Goal: Task Accomplishment & Management: Use online tool/utility

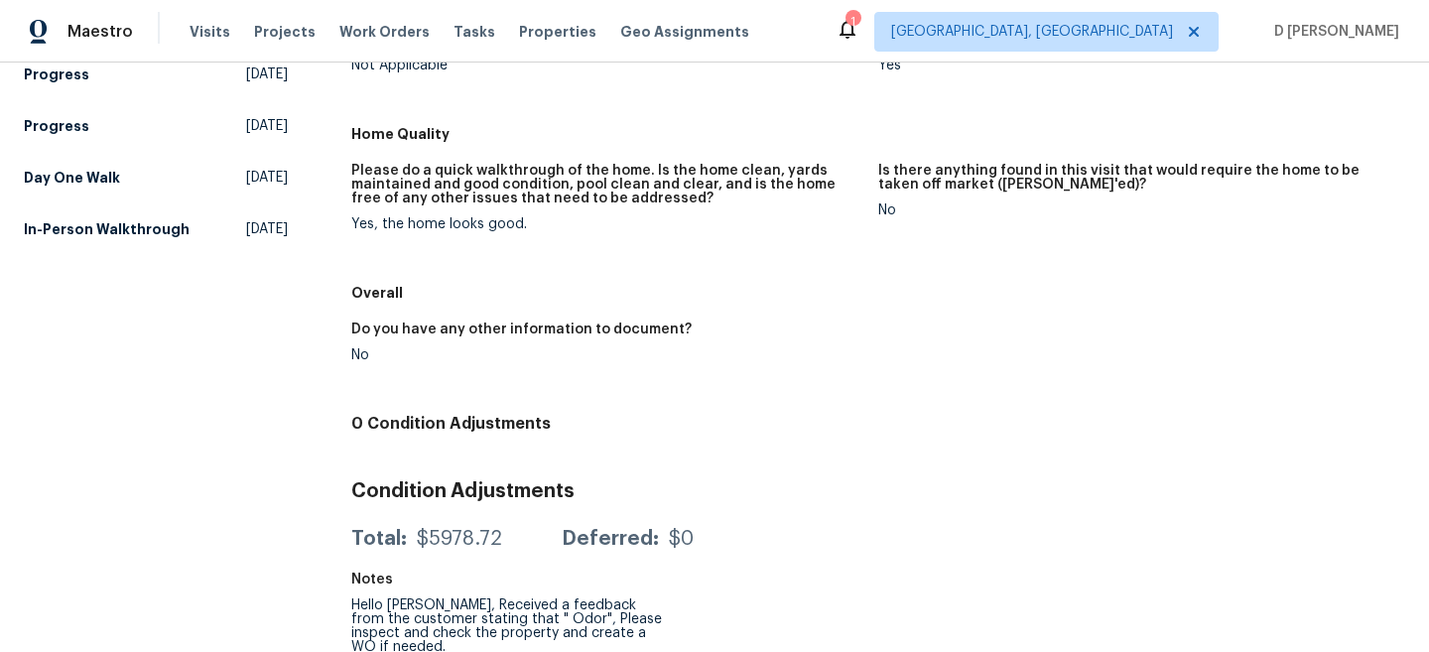
scroll to position [228, 0]
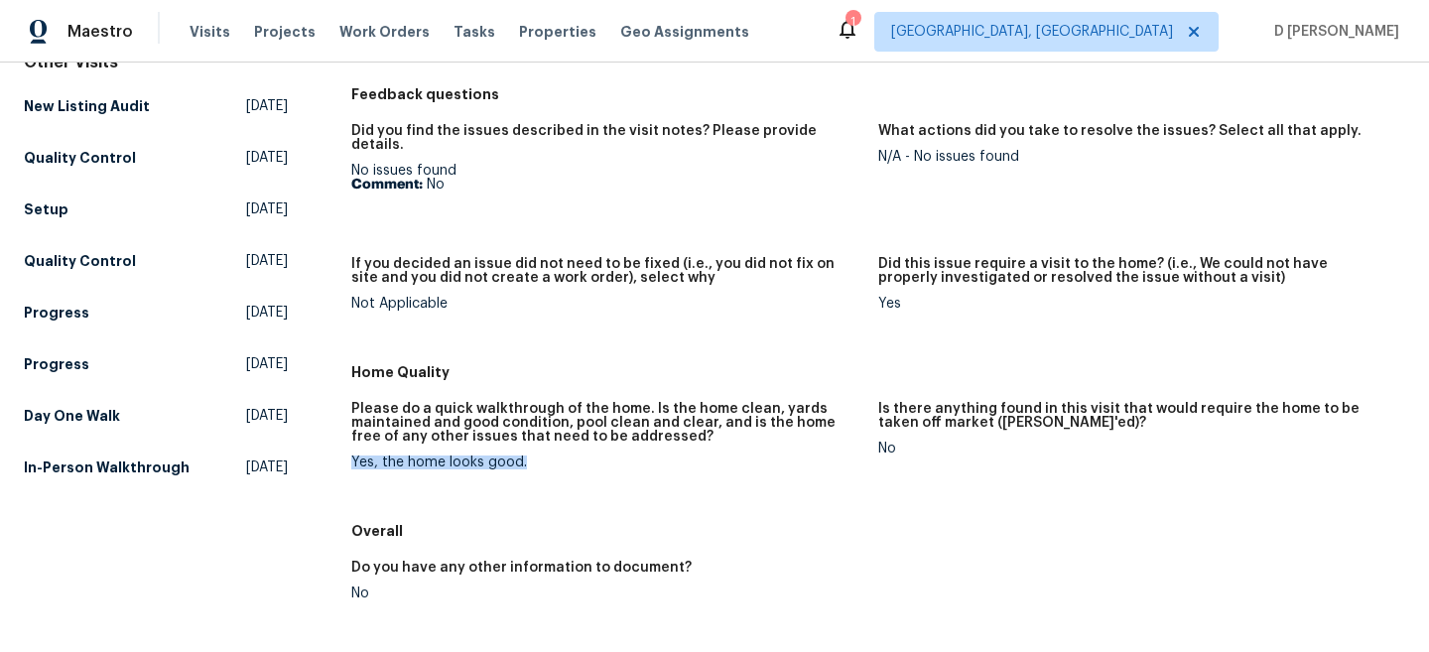
drag, startPoint x: 350, startPoint y: 446, endPoint x: 667, endPoint y: 447, distance: 316.5
click at [665, 455] on div "Yes, the home looks good." at bounding box center [606, 462] width 511 height 14
copy div "Yes, the home looks good."
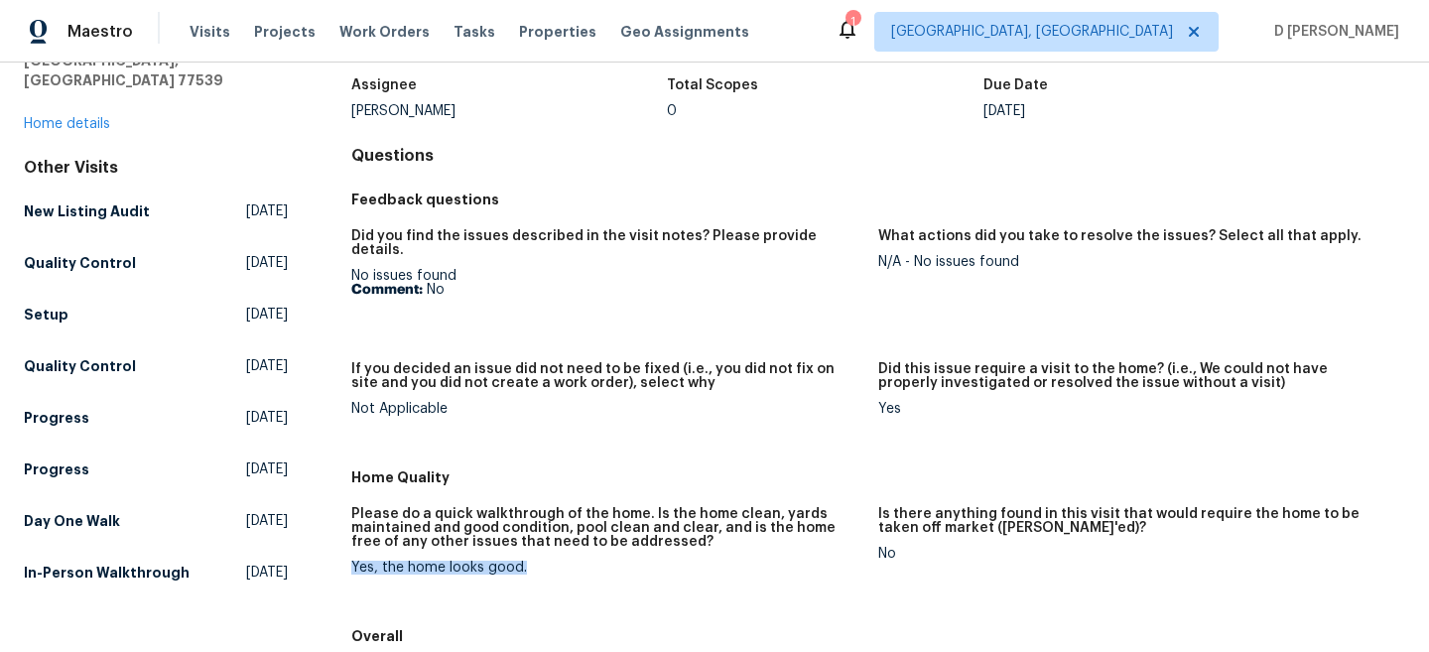
scroll to position [84, 0]
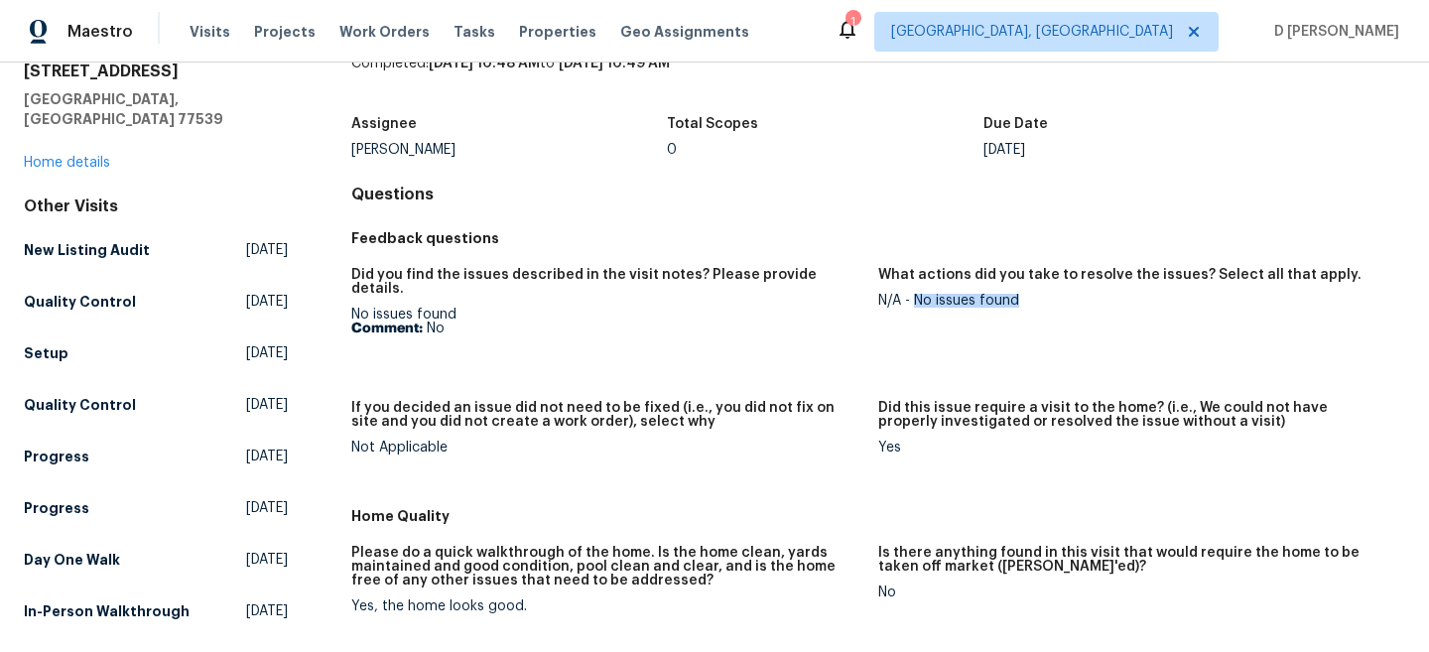
drag, startPoint x: 913, startPoint y: 298, endPoint x: 1115, endPoint y: 298, distance: 202.4
click at [1116, 298] on div "N/A - No issues found" at bounding box center [1133, 301] width 511 height 14
copy div "No issues found"
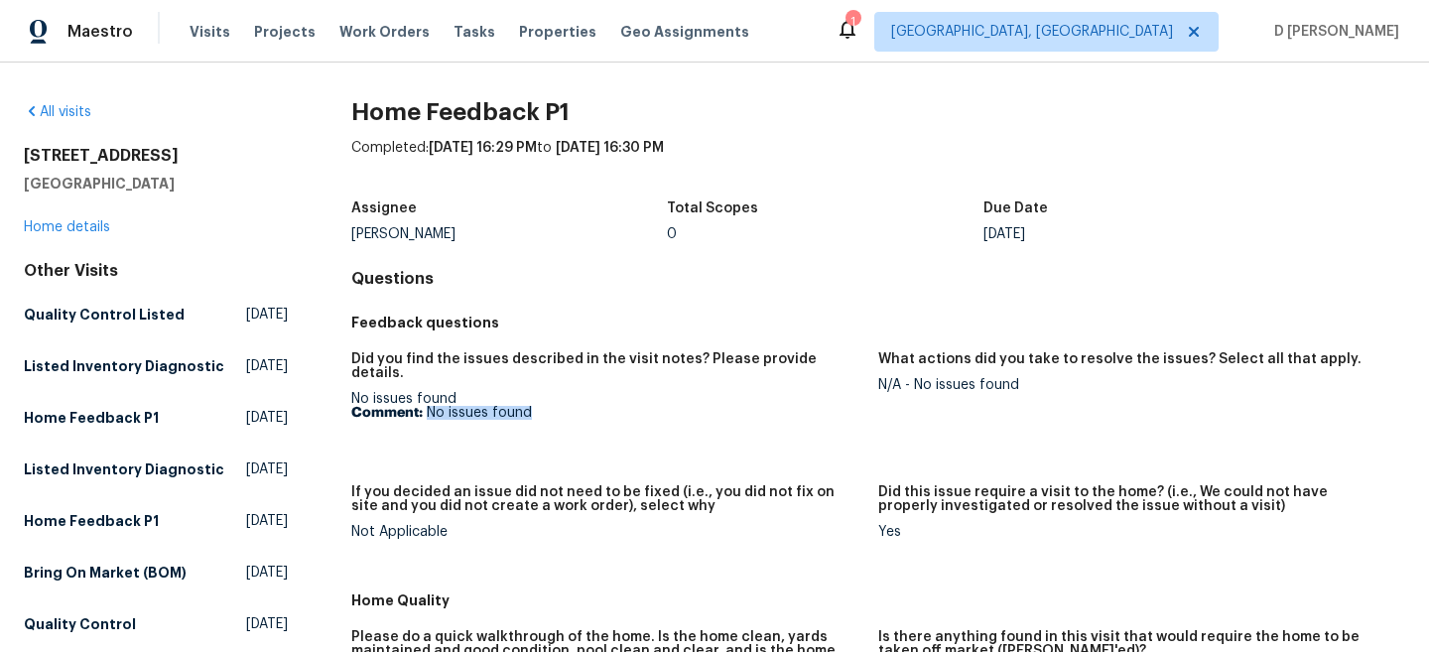
drag, startPoint x: 427, startPoint y: 396, endPoint x: 607, endPoint y: 404, distance: 180.7
click at [607, 406] on p "Comment: No issues found" at bounding box center [606, 413] width 511 height 14
copy p "No issues found"
drag, startPoint x: 913, startPoint y: 379, endPoint x: 1061, endPoint y: 382, distance: 148.8
click at [1061, 380] on div "N/A - No issues found" at bounding box center [1133, 385] width 511 height 14
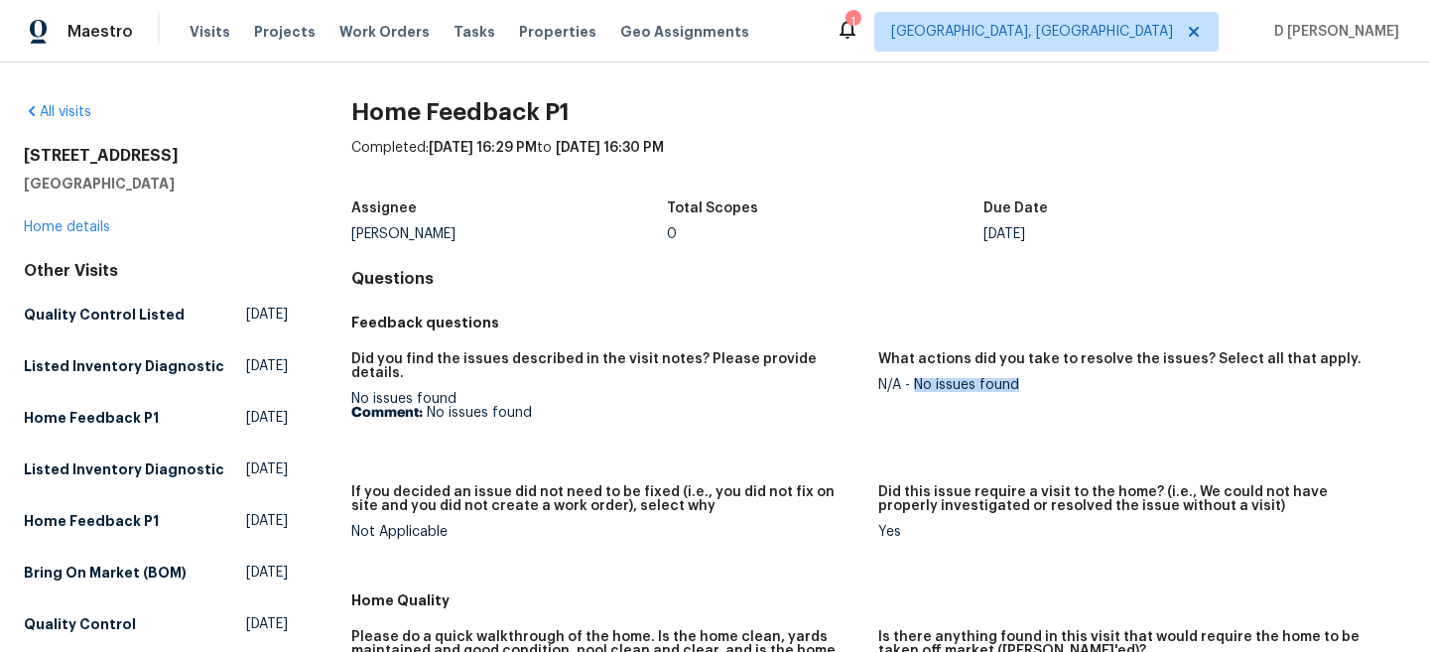
copy div "No issues found"
click at [548, 450] on div "Did you find the issues described in the visit notes? Please provide details. N…" at bounding box center [878, 461] width 1054 height 242
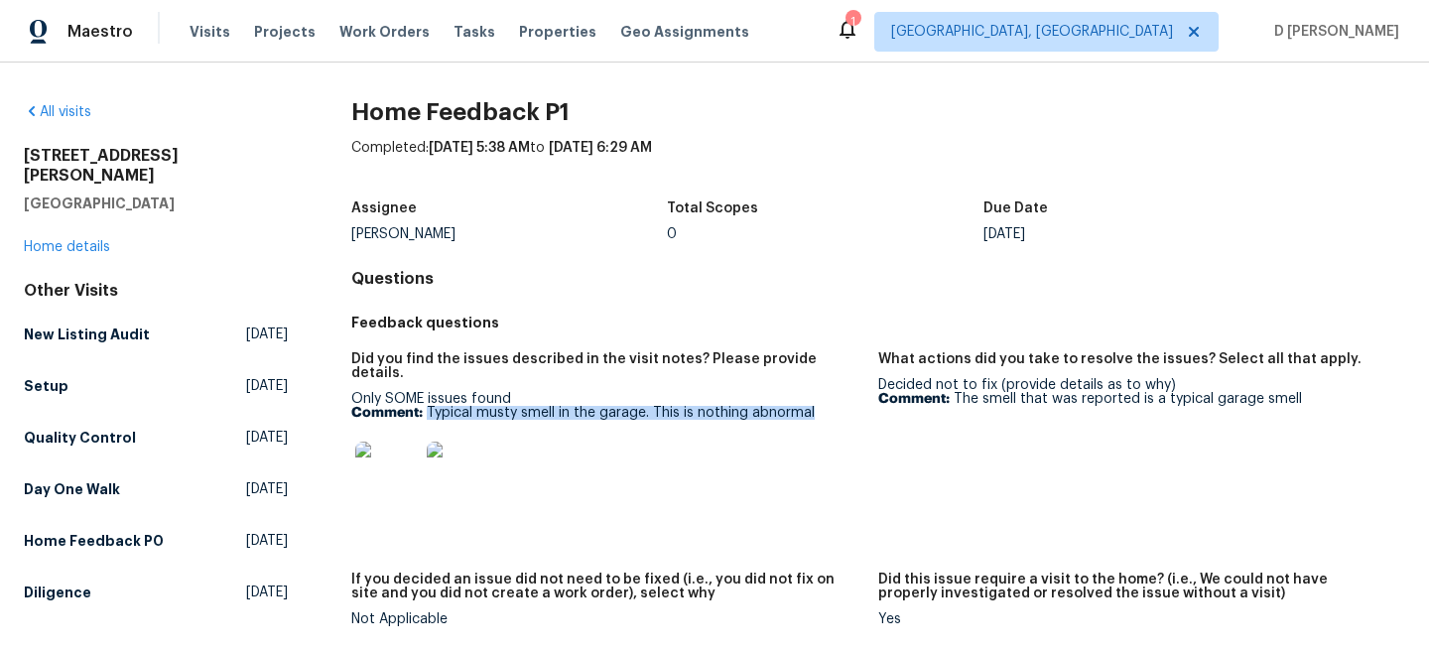
drag, startPoint x: 426, startPoint y: 393, endPoint x: 858, endPoint y: 394, distance: 432.5
click at [859, 406] on p "Comment: Typical musty smell in the garage. This is nothing abnormal" at bounding box center [606, 413] width 511 height 14
copy p "Typical musty smell in the garage. This is nothing abnormal"
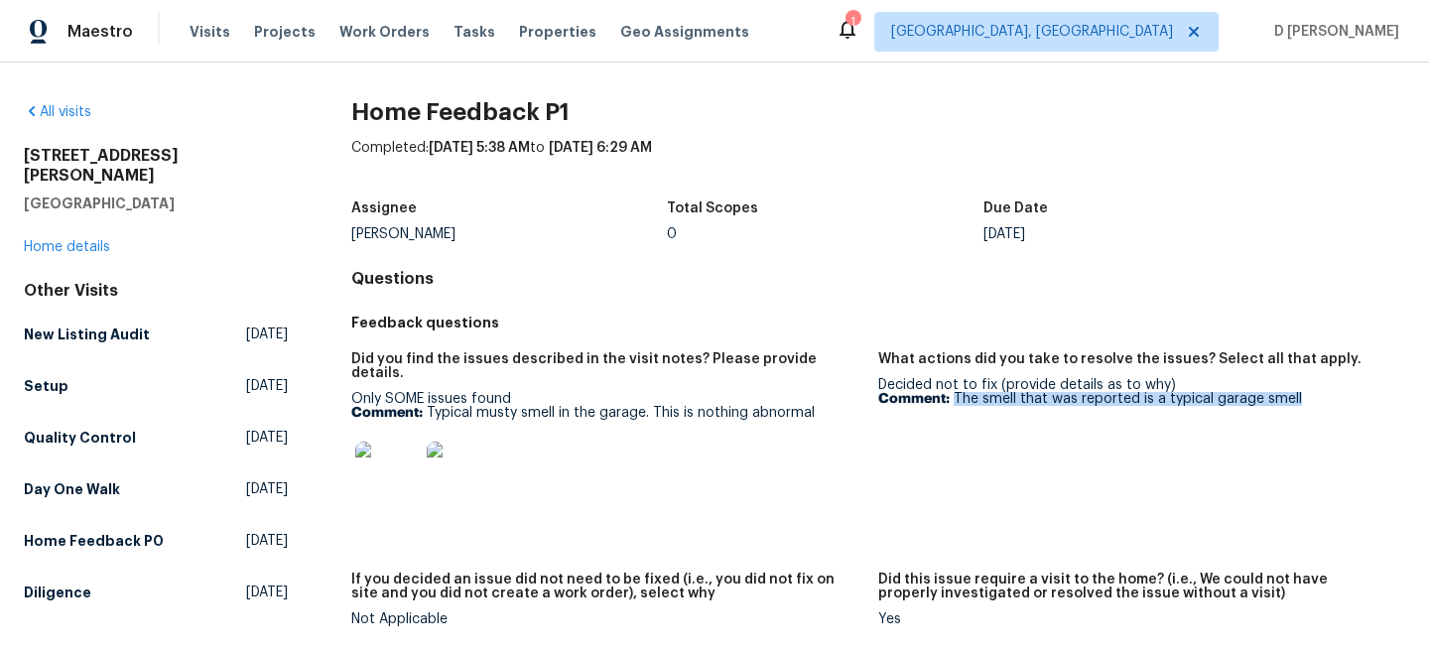
drag, startPoint x: 954, startPoint y: 395, endPoint x: 1367, endPoint y: 397, distance: 412.7
click at [1367, 397] on p "Comment: The smell that was reported is a typical garage smell" at bounding box center [1133, 399] width 511 height 14
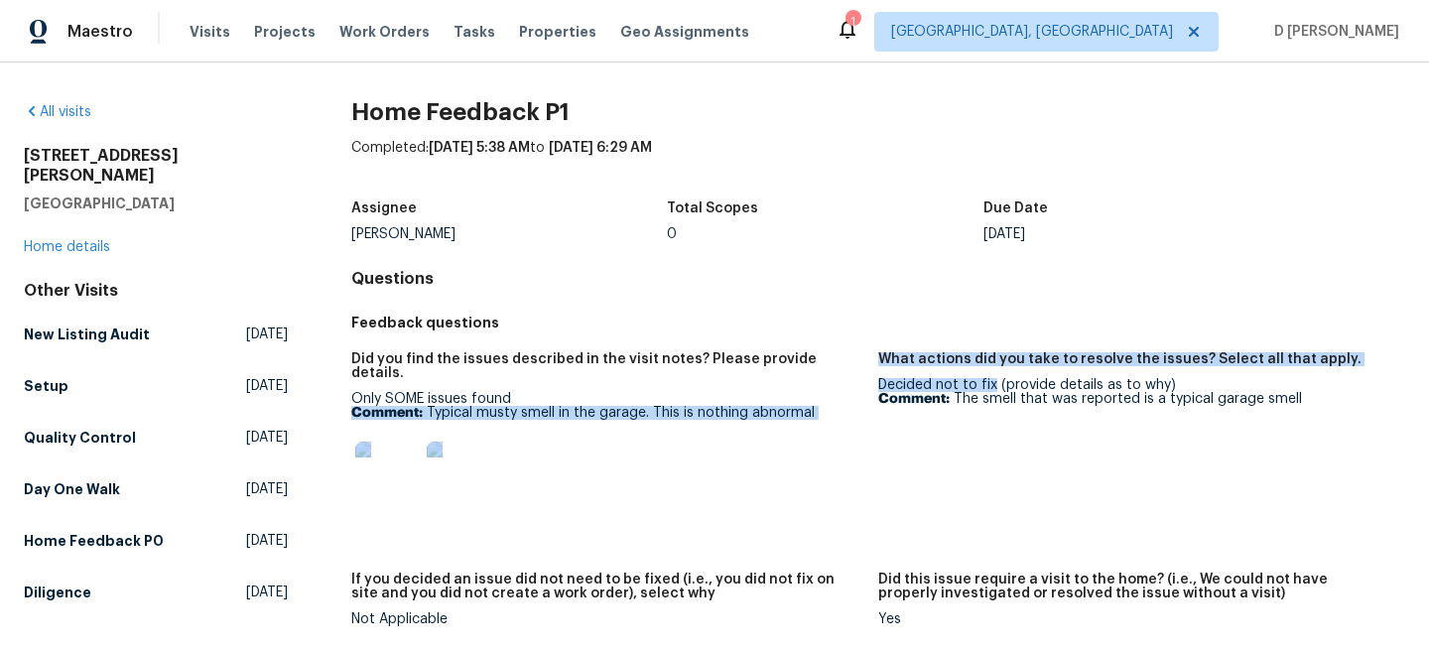
drag, startPoint x: 864, startPoint y: 389, endPoint x: 992, endPoint y: 387, distance: 128.0
click at [992, 387] on div "Did you find the issues described in the visit notes? Please provide details. O…" at bounding box center [878, 504] width 1054 height 329
click at [992, 387] on div "Decided not to fix (provide details as to why) Comment: The smell that was repo…" at bounding box center [1133, 392] width 511 height 28
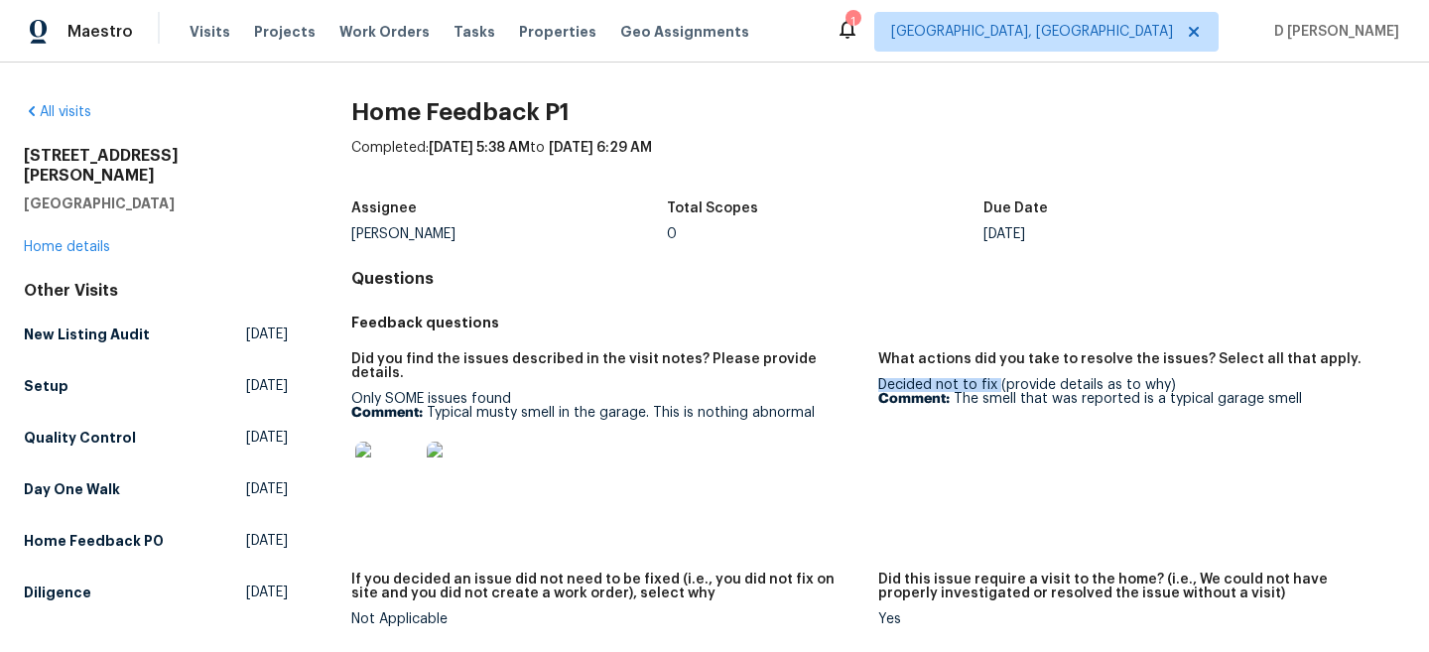
drag, startPoint x: 995, startPoint y: 385, endPoint x: 877, endPoint y: 385, distance: 118.1
click at [878, 385] on div "Decided not to fix (provide details as to why) Comment: The smell that was repo…" at bounding box center [1133, 392] width 511 height 28
copy div "Decided not to fix"
